Goal: Task Accomplishment & Management: Manage account settings

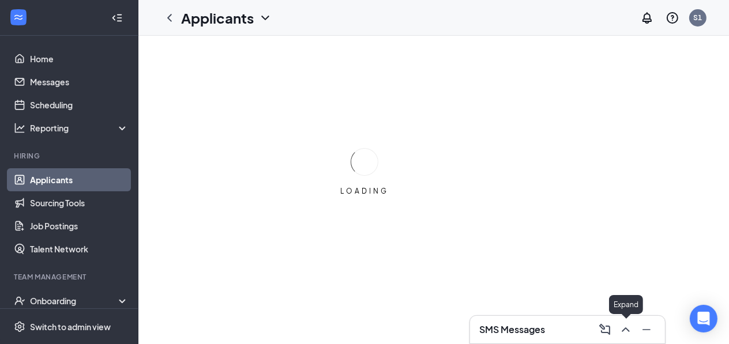
click at [622, 326] on icon "ChevronUp" at bounding box center [626, 330] width 14 height 14
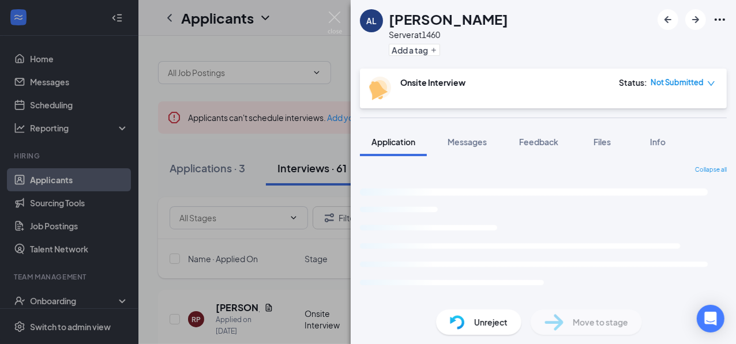
click at [274, 178] on div "AL [PERSON_NAME] Server at 1460 Add a tag Onsite Interview Status : Not Submitt…" at bounding box center [368, 172] width 736 height 344
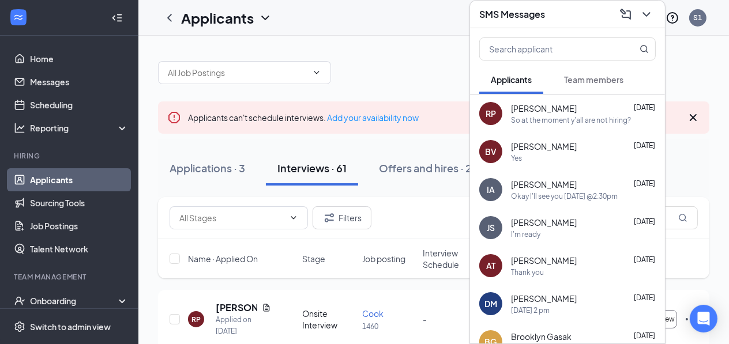
click at [600, 196] on div "Okay I'll see you [DATE] @2:30pm" at bounding box center [564, 196] width 107 height 10
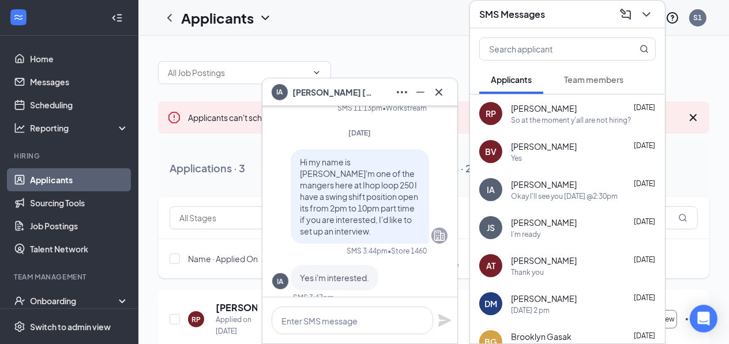
scroll to position [-570, 0]
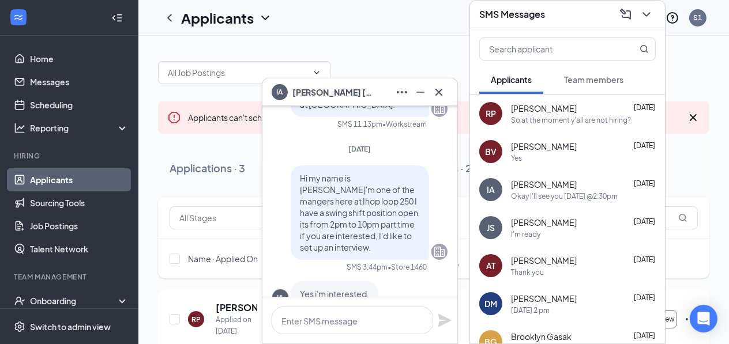
click at [270, 177] on div "IA [PERSON_NAME] Applicant Server • 1460 [DATE] [PERSON_NAME] submitted their a…" at bounding box center [359, 279] width 195 height 1177
drag, startPoint x: 271, startPoint y: 177, endPoint x: 348, endPoint y: 183, distance: 77.5
click at [348, 183] on span "Hi my name is [PERSON_NAME]'m one of the mangers here at Ihop loop 250 I have a…" at bounding box center [359, 213] width 118 height 80
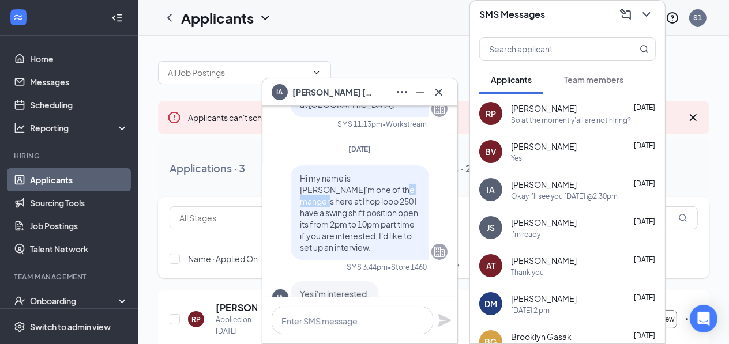
click at [348, 183] on span "Hi my name is [PERSON_NAME]'m one of the mangers here at Ihop loop 250 I have a…" at bounding box center [359, 213] width 118 height 80
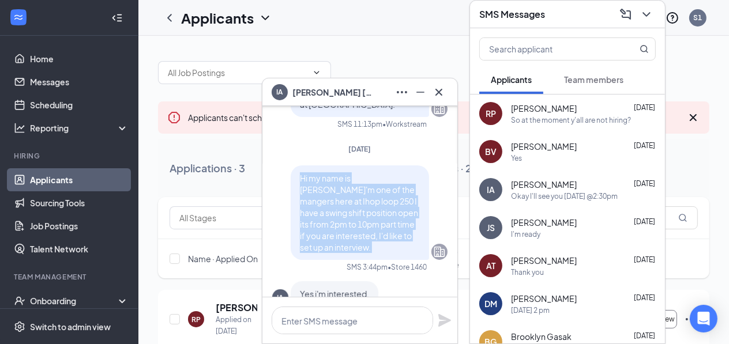
click at [348, 183] on span "Hi my name is [PERSON_NAME]'m one of the mangers here at Ihop loop 250 I have a…" at bounding box center [359, 213] width 118 height 80
copy span "Hi my name is [PERSON_NAME]'m one of the mangers here at Ihop loop 250 I have a…"
click at [445, 92] on icon "Cross" at bounding box center [439, 92] width 14 height 14
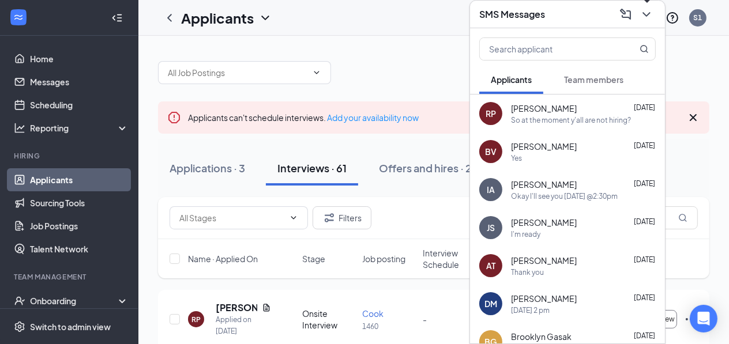
click at [655, 13] on button at bounding box center [646, 14] width 18 height 18
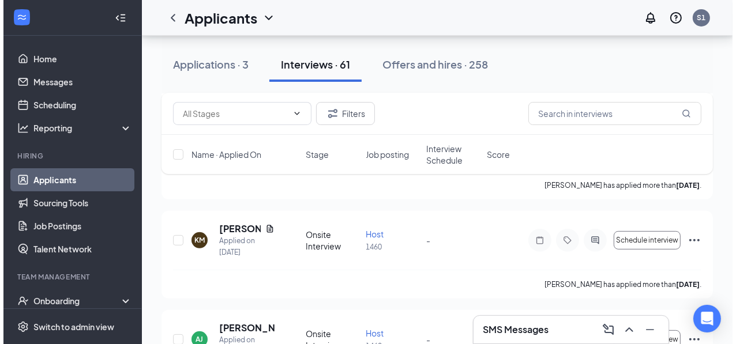
scroll to position [184, 0]
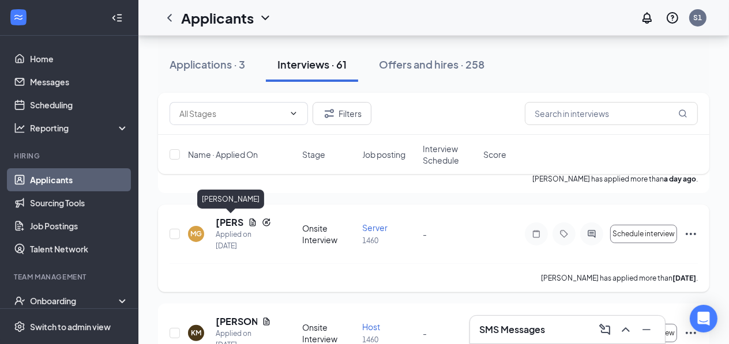
click at [225, 226] on h5 "[PERSON_NAME]" at bounding box center [230, 222] width 28 height 13
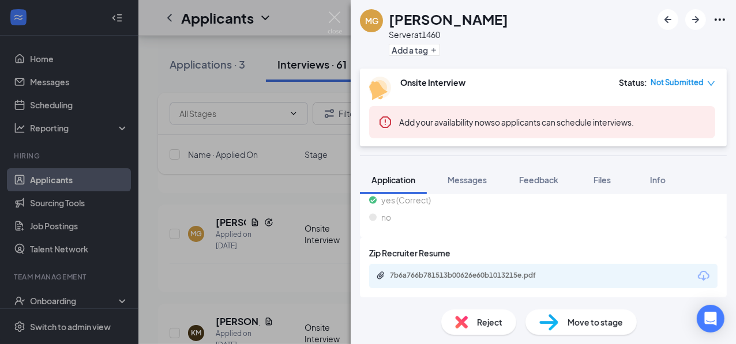
scroll to position [699, 0]
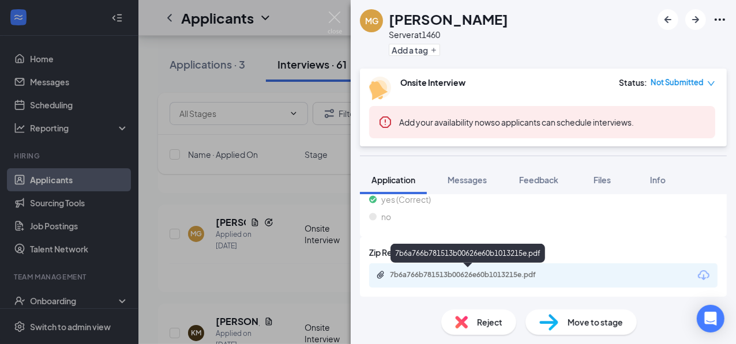
click at [481, 270] on div "7b6a766b781513b00626e60b1013215e.pdf" at bounding box center [470, 274] width 161 height 9
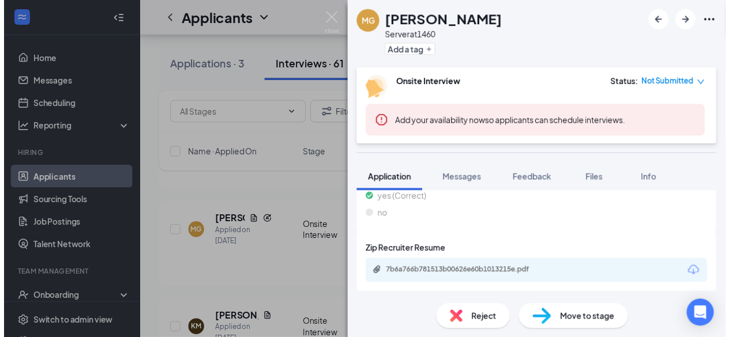
scroll to position [694, 0]
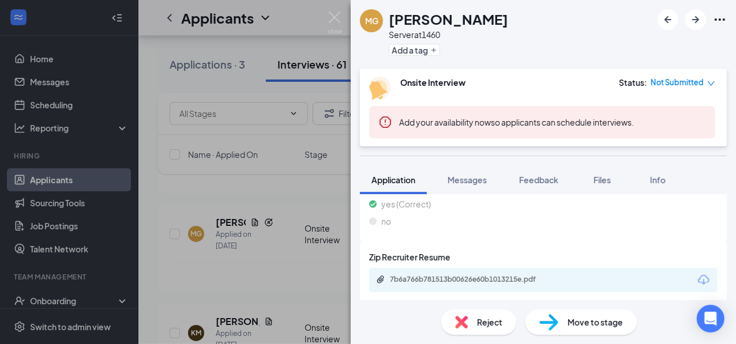
drag, startPoint x: 234, startPoint y: 224, endPoint x: 258, endPoint y: 211, distance: 27.3
click at [244, 219] on div "MG [PERSON_NAME] Server at 1460 Add a tag Onsite Interview Status : Not Submitt…" at bounding box center [368, 172] width 736 height 344
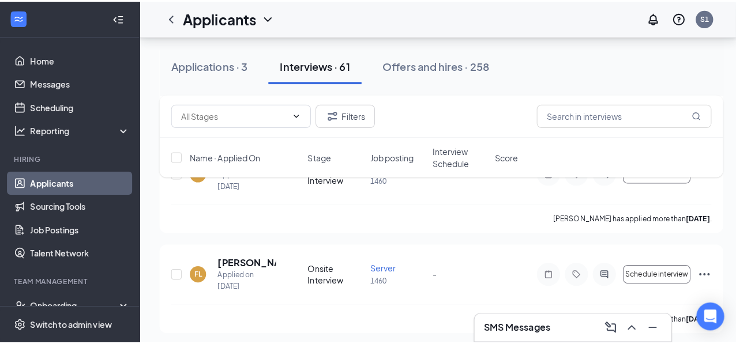
scroll to position [1384, 0]
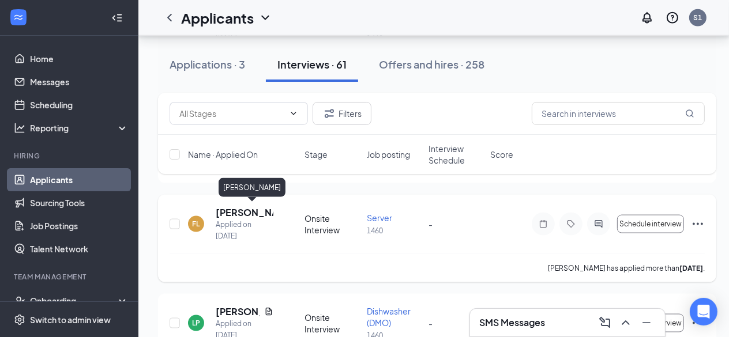
click at [234, 215] on h5 "[PERSON_NAME]" at bounding box center [245, 212] width 58 height 13
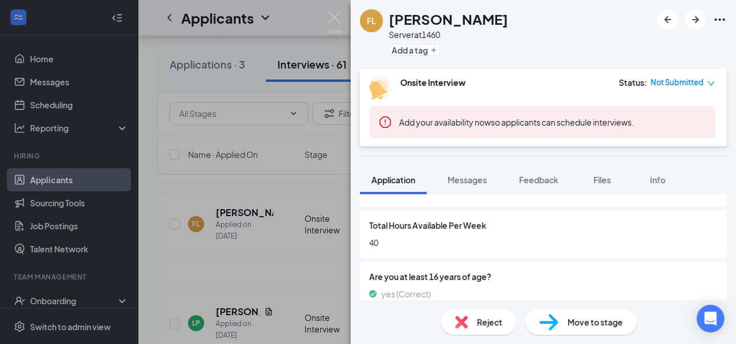
scroll to position [676, 0]
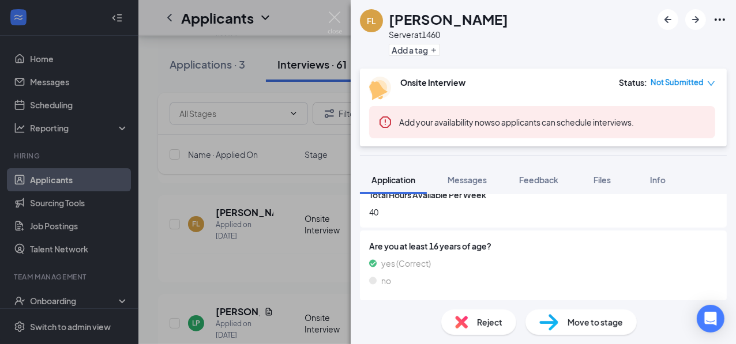
click at [311, 238] on div "FL [PERSON_NAME] Server at 1460 Add a tag Onsite Interview Status : Not Submitt…" at bounding box center [368, 172] width 736 height 344
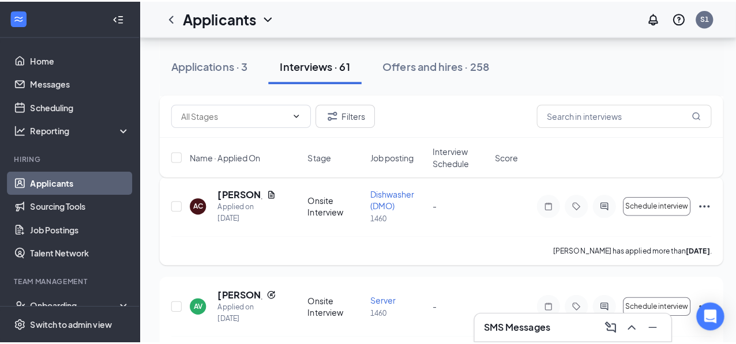
scroll to position [1615, 0]
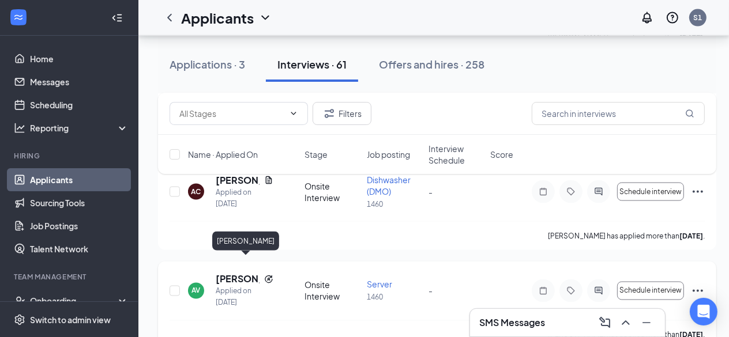
click at [231, 273] on h5 "[PERSON_NAME]" at bounding box center [238, 279] width 44 height 13
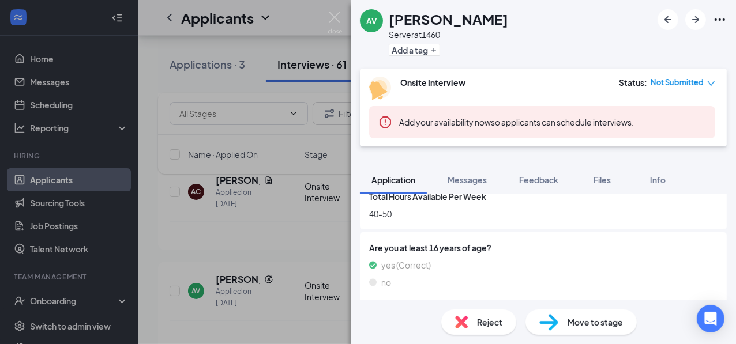
scroll to position [708, 0]
click at [330, 249] on div "AV [PERSON_NAME] Server at 1460 Add a tag Onsite Interview Status : Not Submitt…" at bounding box center [368, 172] width 736 height 344
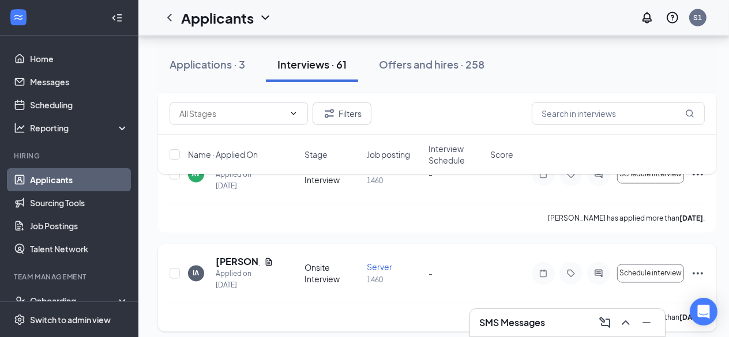
scroll to position [1752, 0]
